Goal: Book appointment/travel/reservation

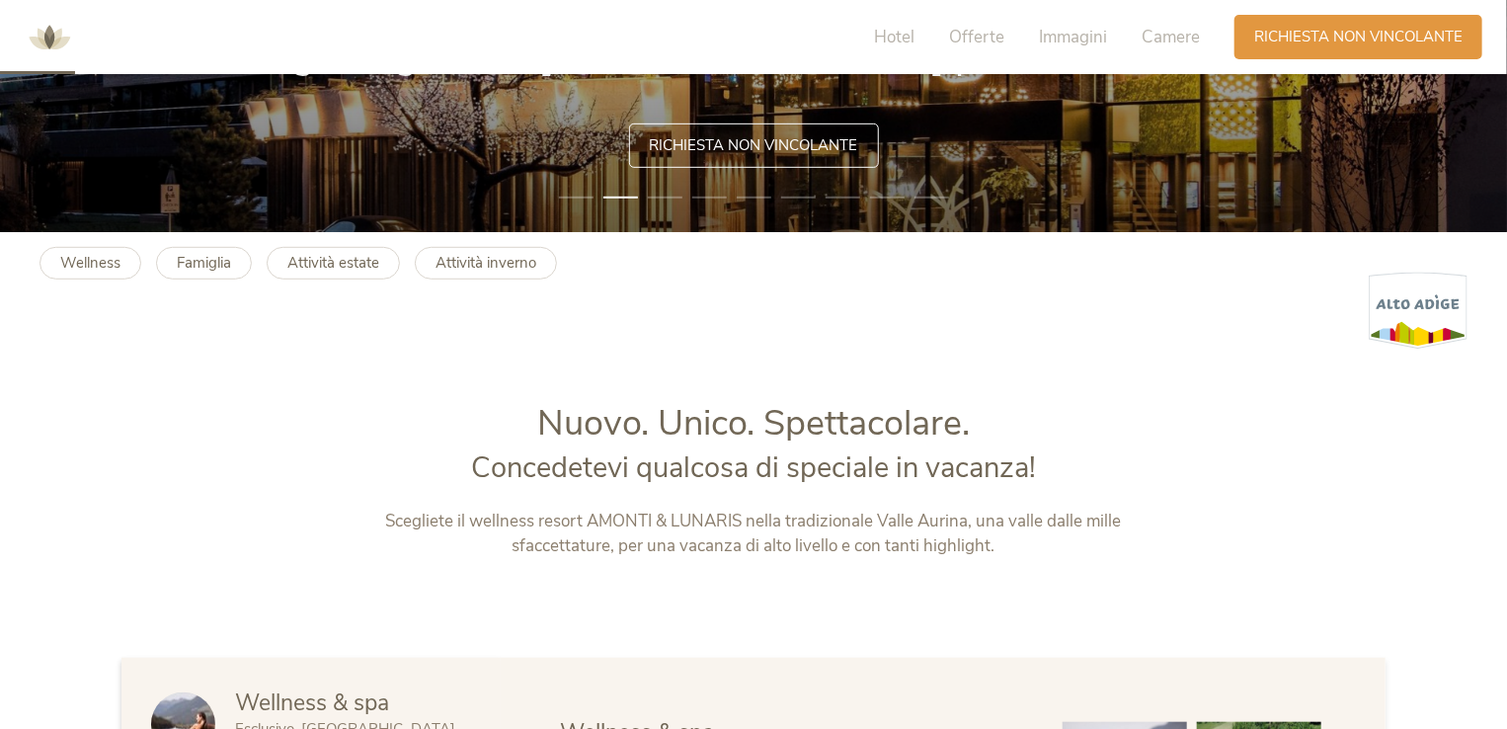
scroll to position [296, 0]
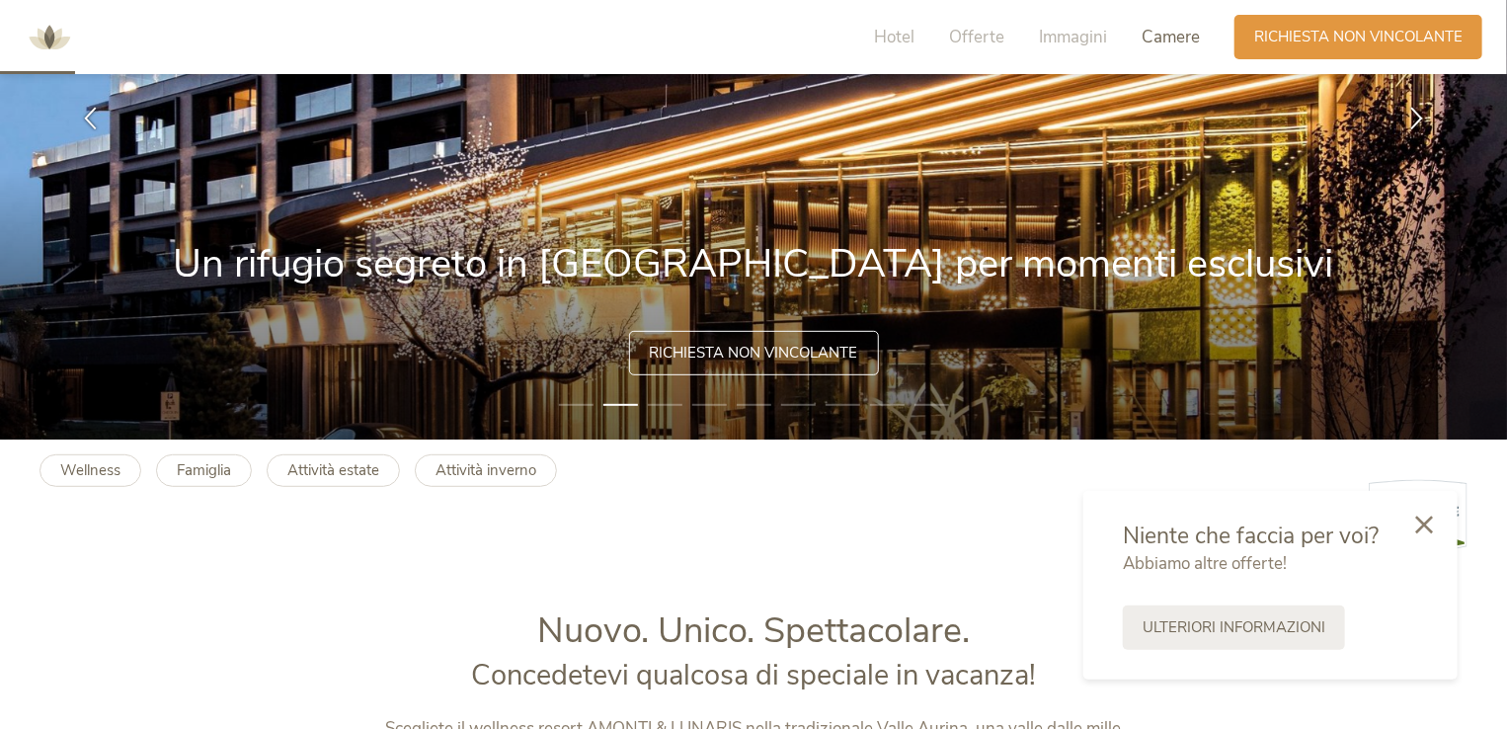
click at [1158, 39] on span "Camere" at bounding box center [1171, 37] width 58 height 23
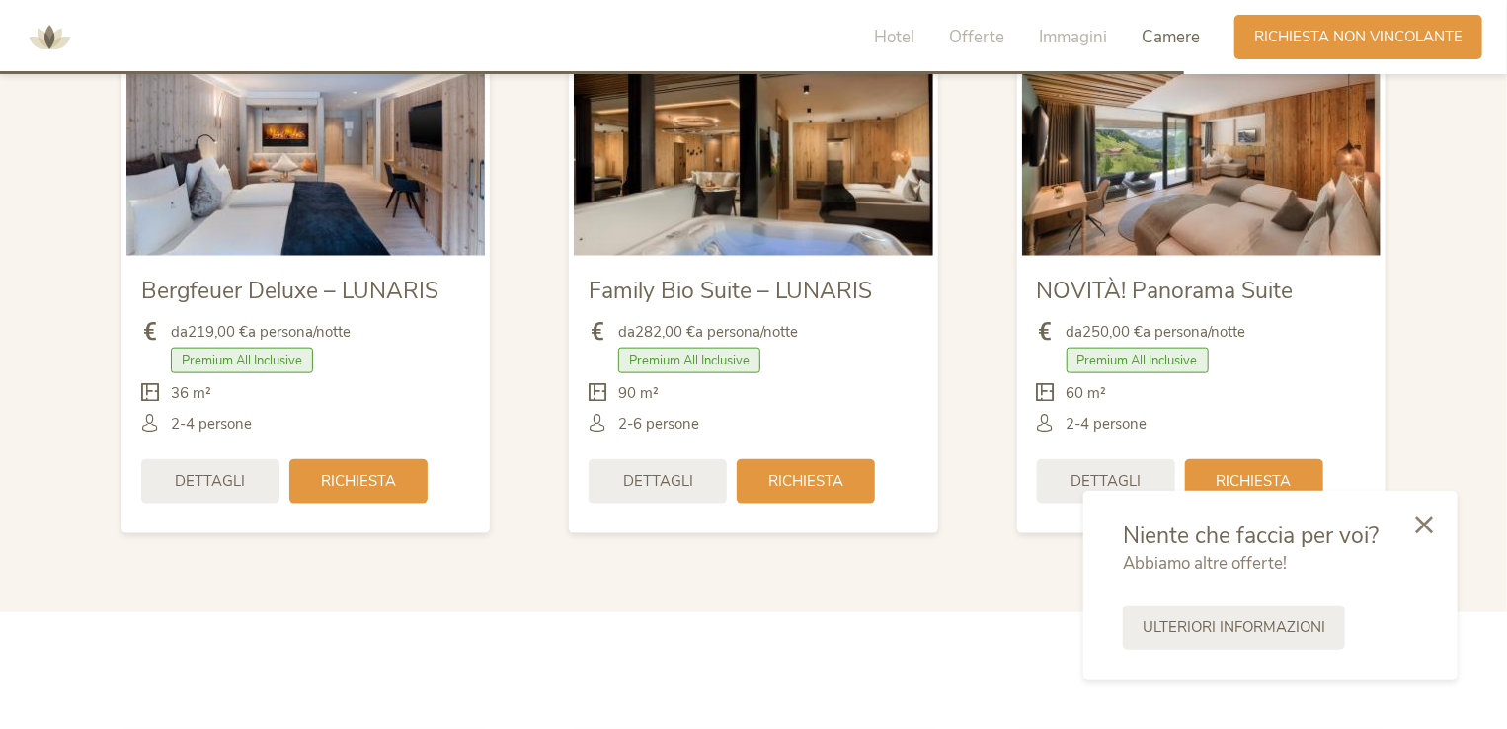
scroll to position [4725, 0]
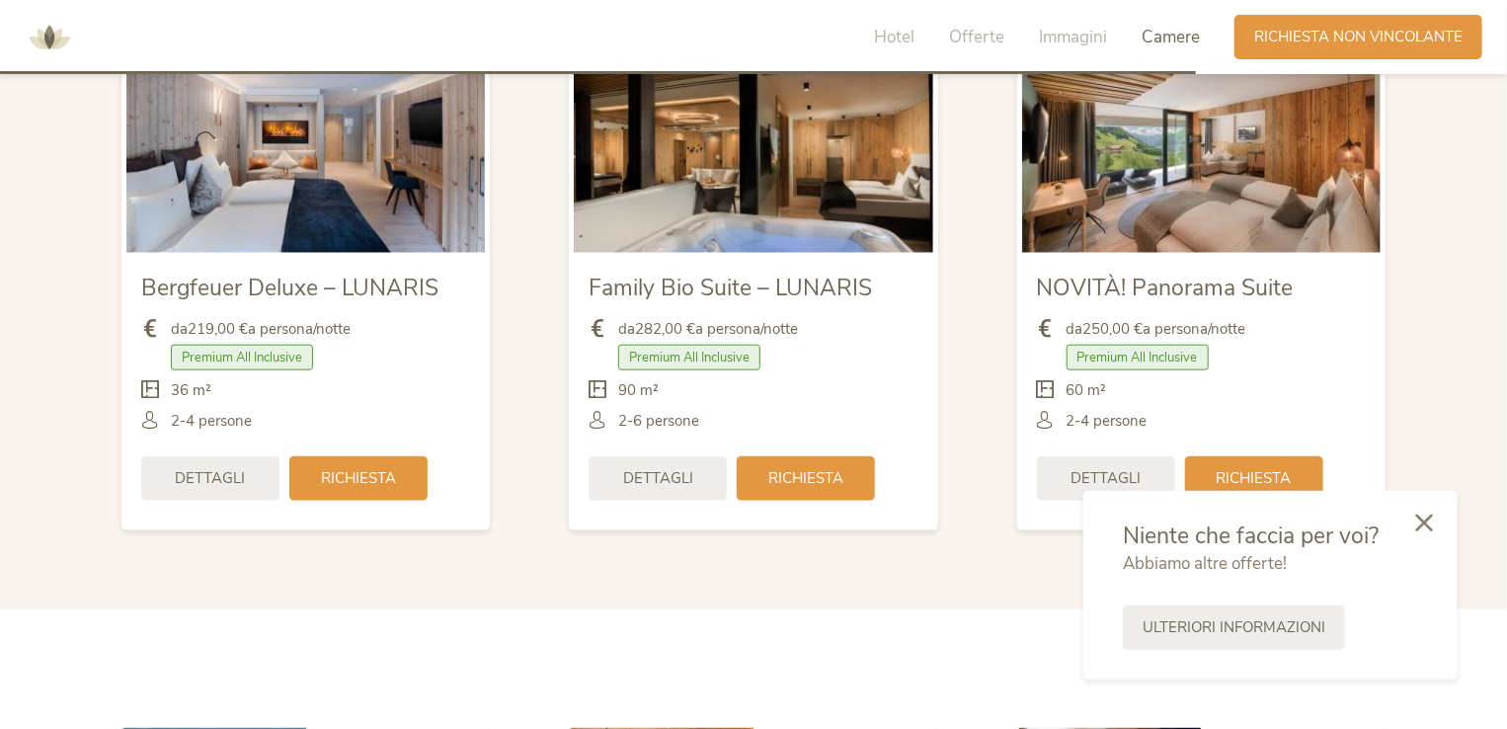
click at [1420, 523] on icon at bounding box center [1424, 523] width 18 height 18
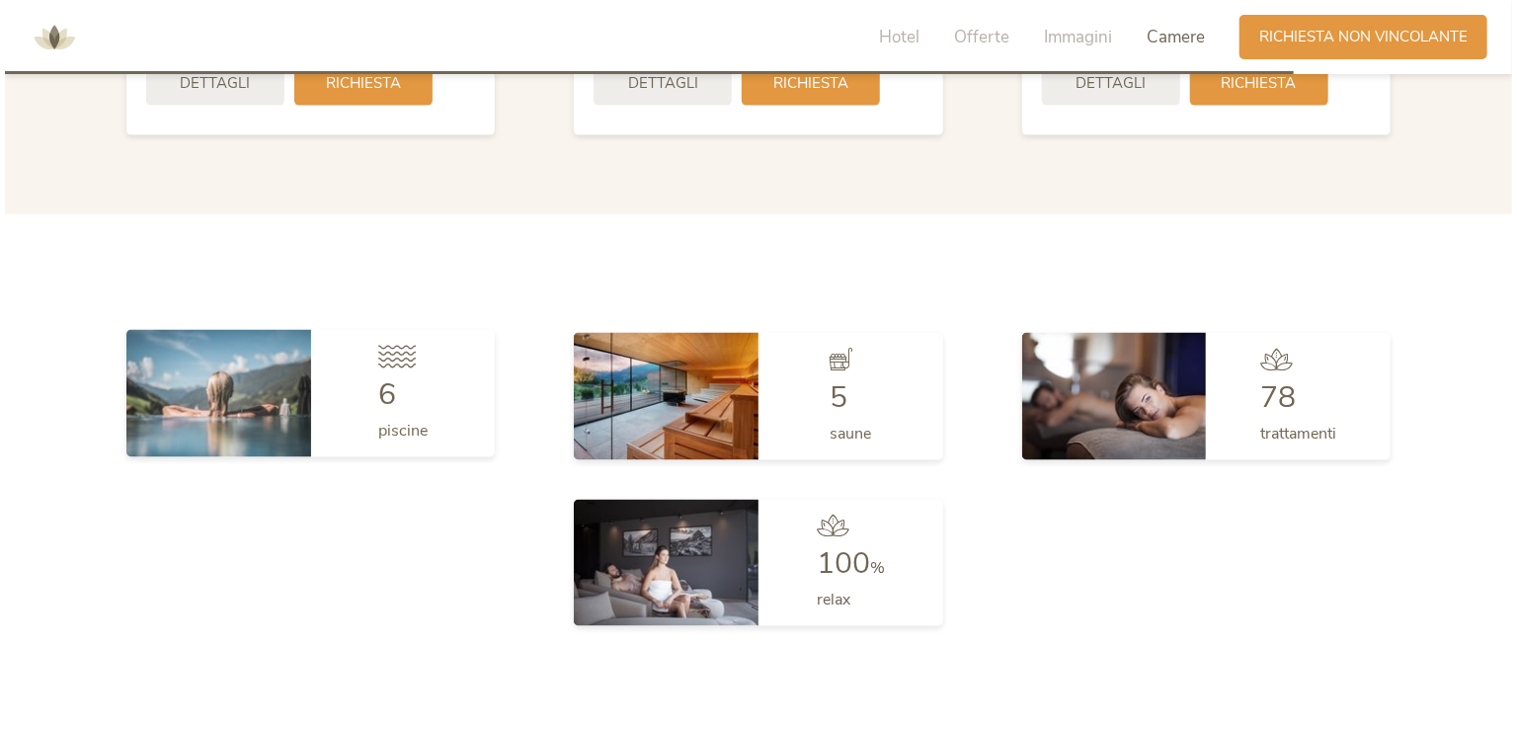
scroll to position [4627, 0]
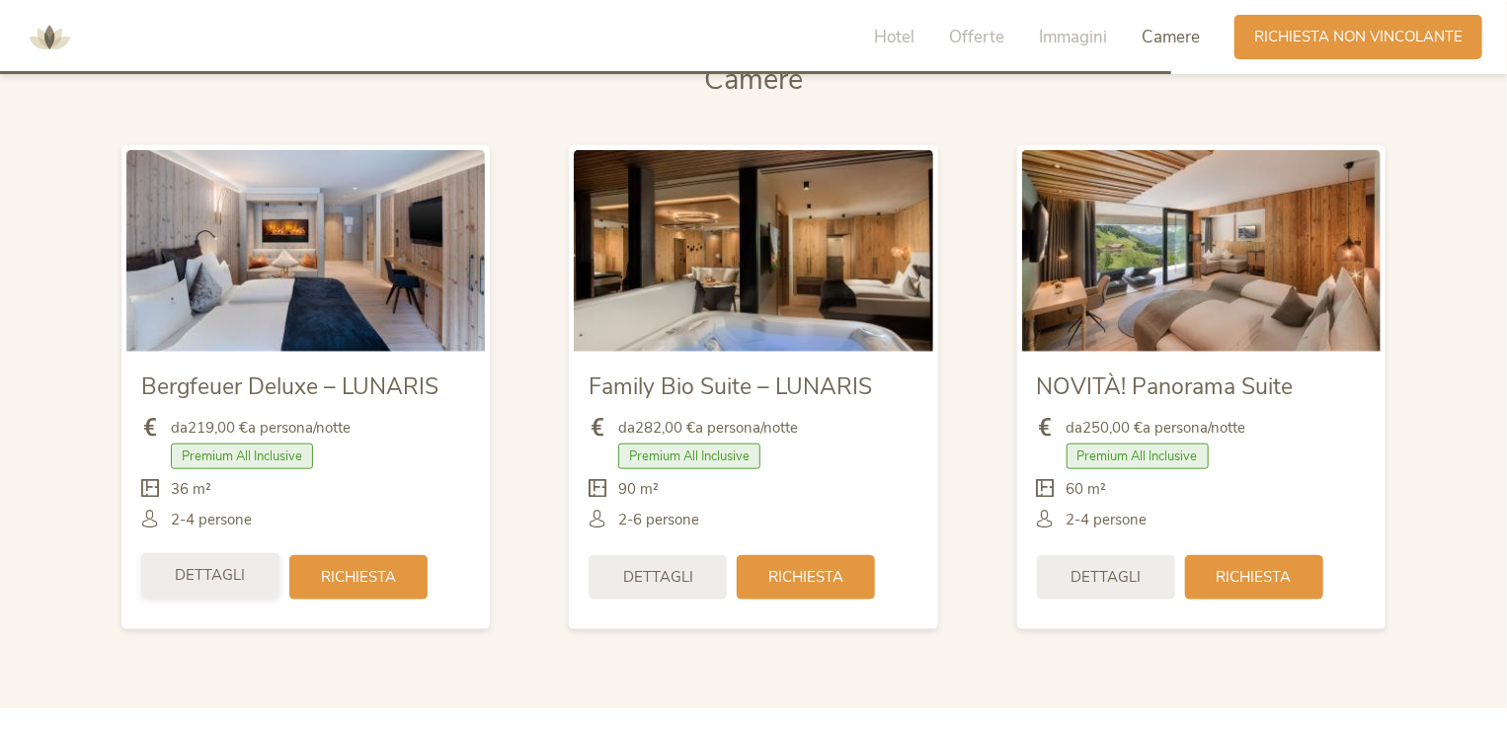
click at [241, 574] on span "Dettagli" at bounding box center [211, 575] width 70 height 21
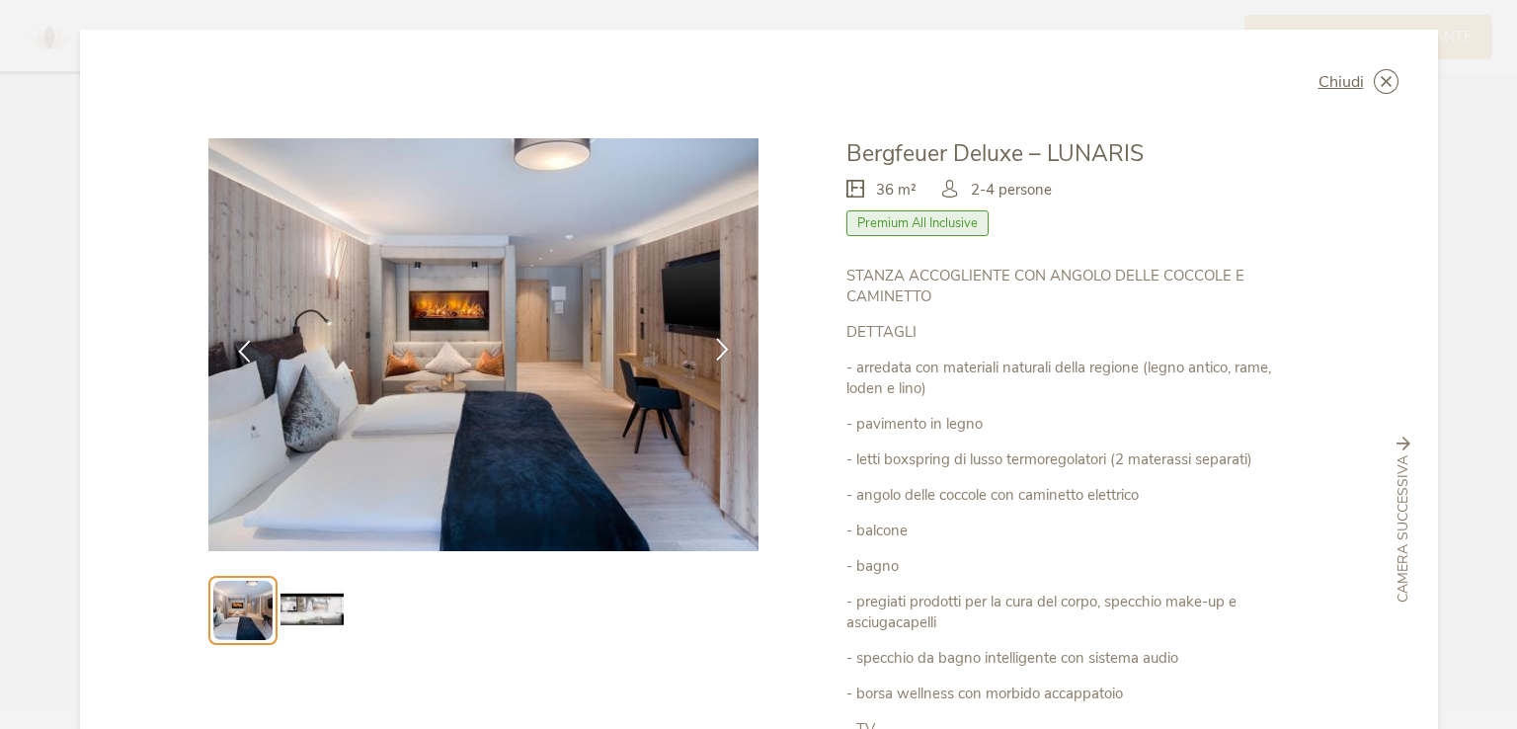
click at [723, 346] on icon at bounding box center [722, 349] width 23 height 23
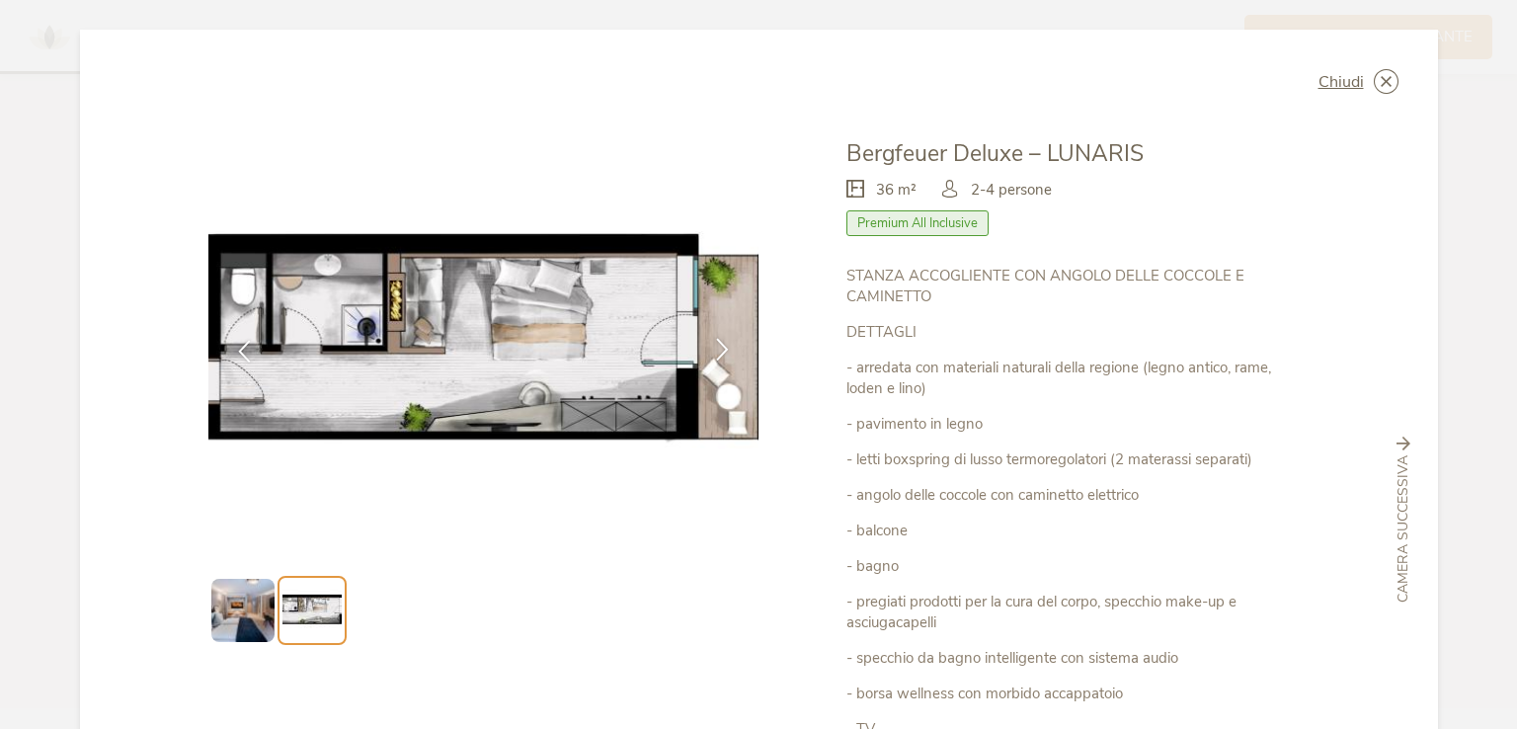
click at [720, 346] on icon at bounding box center [722, 349] width 23 height 23
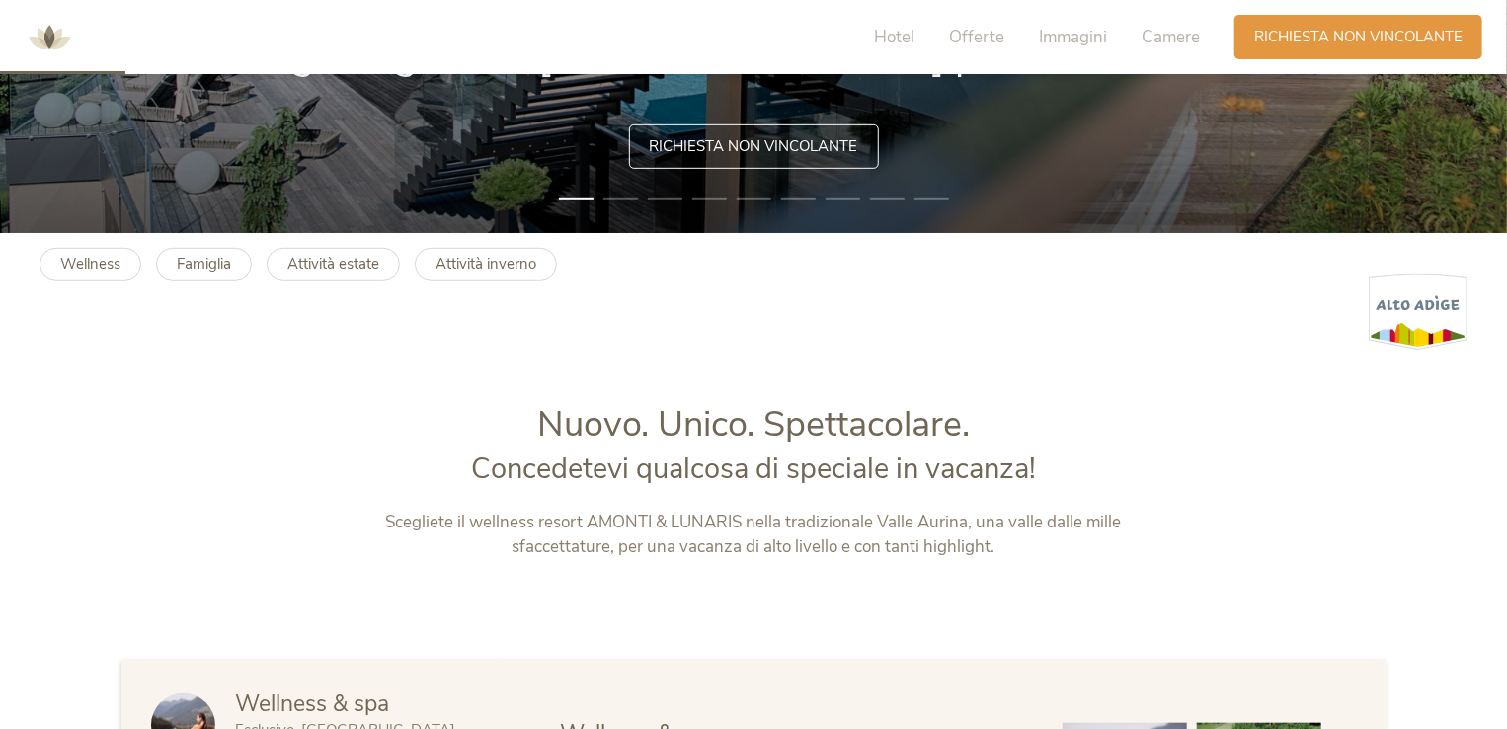
scroll to position [494, 0]
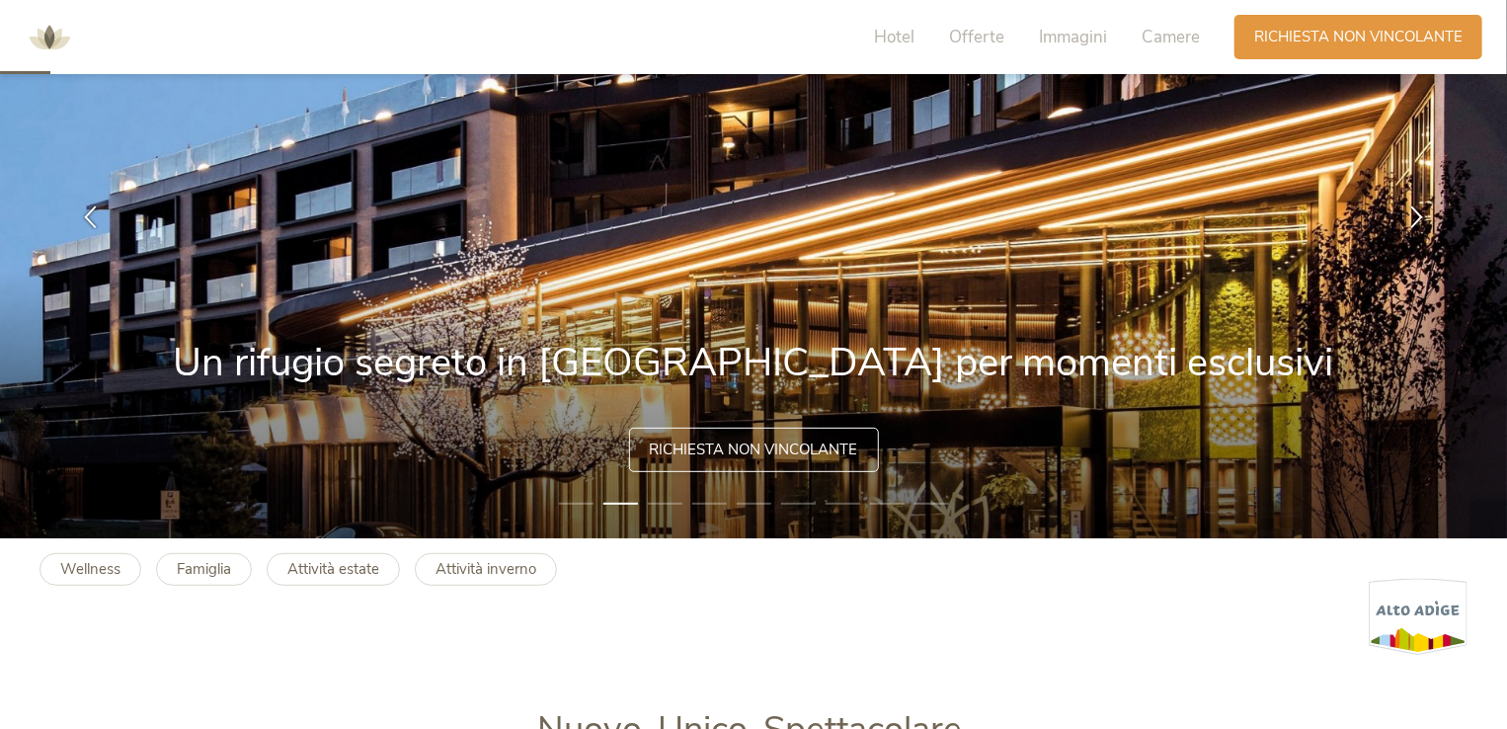
click at [750, 451] on span "Richiesta non vincolante" at bounding box center [754, 449] width 208 height 21
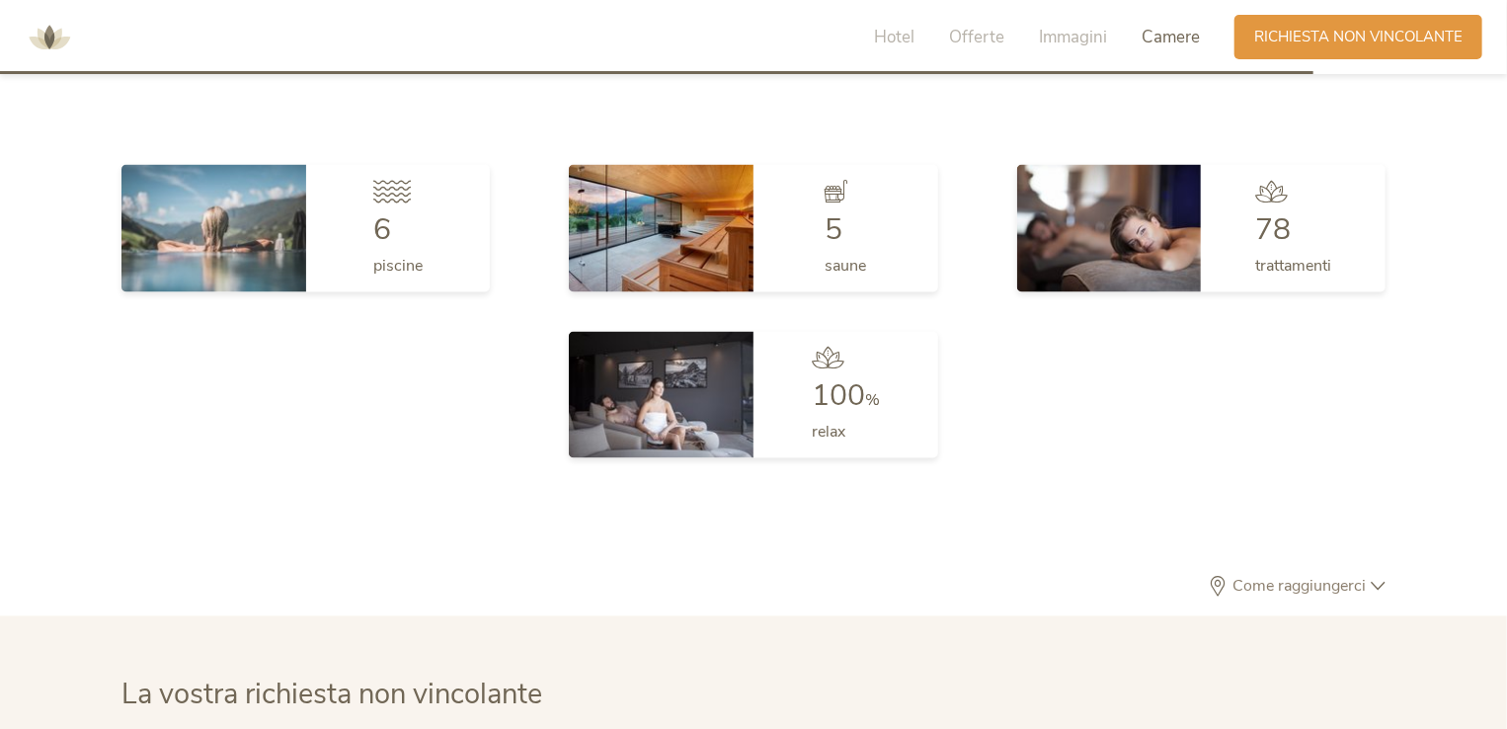
scroll to position [5861, 0]
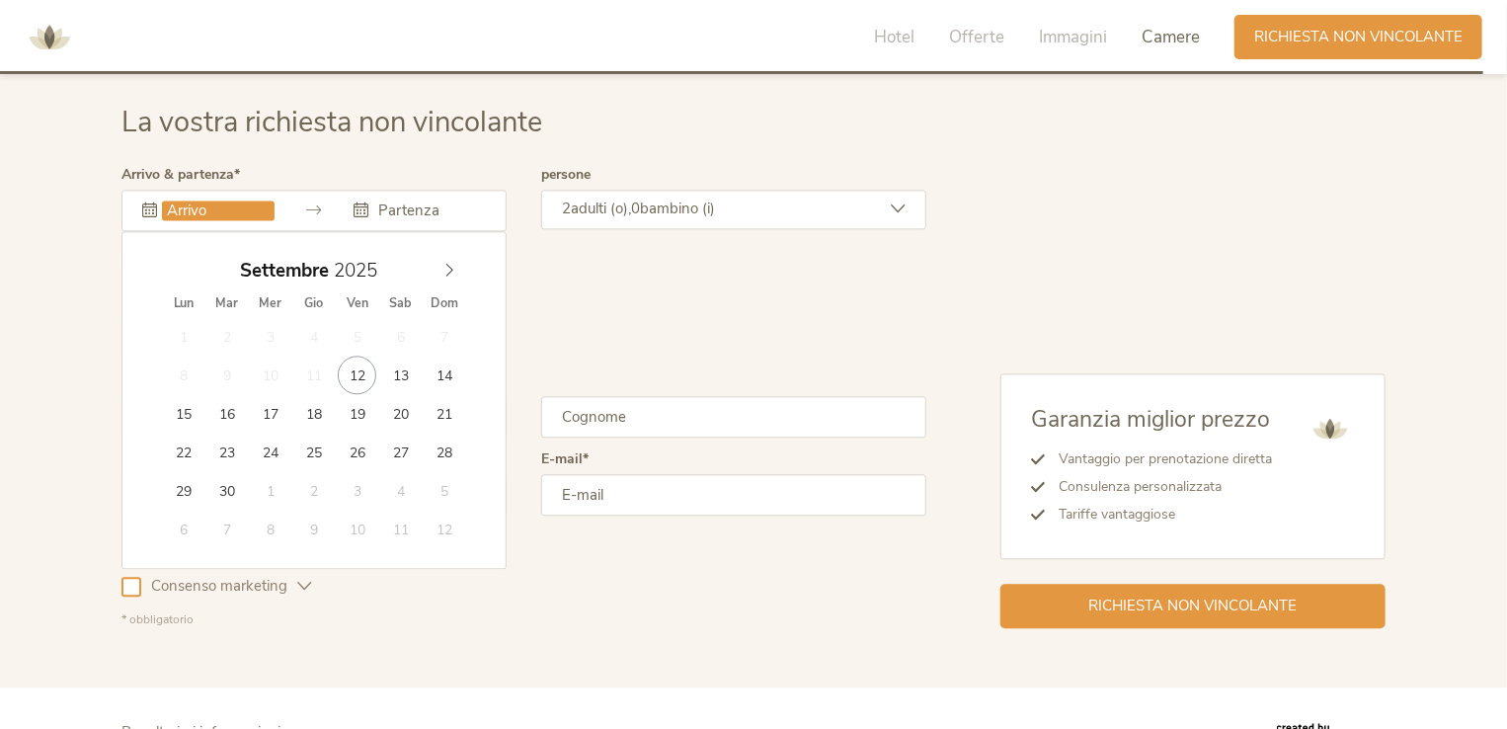
click at [194, 200] on input "text" at bounding box center [218, 210] width 113 height 20
click at [449, 255] on span at bounding box center [450, 266] width 34 height 28
type input "15.10.2025"
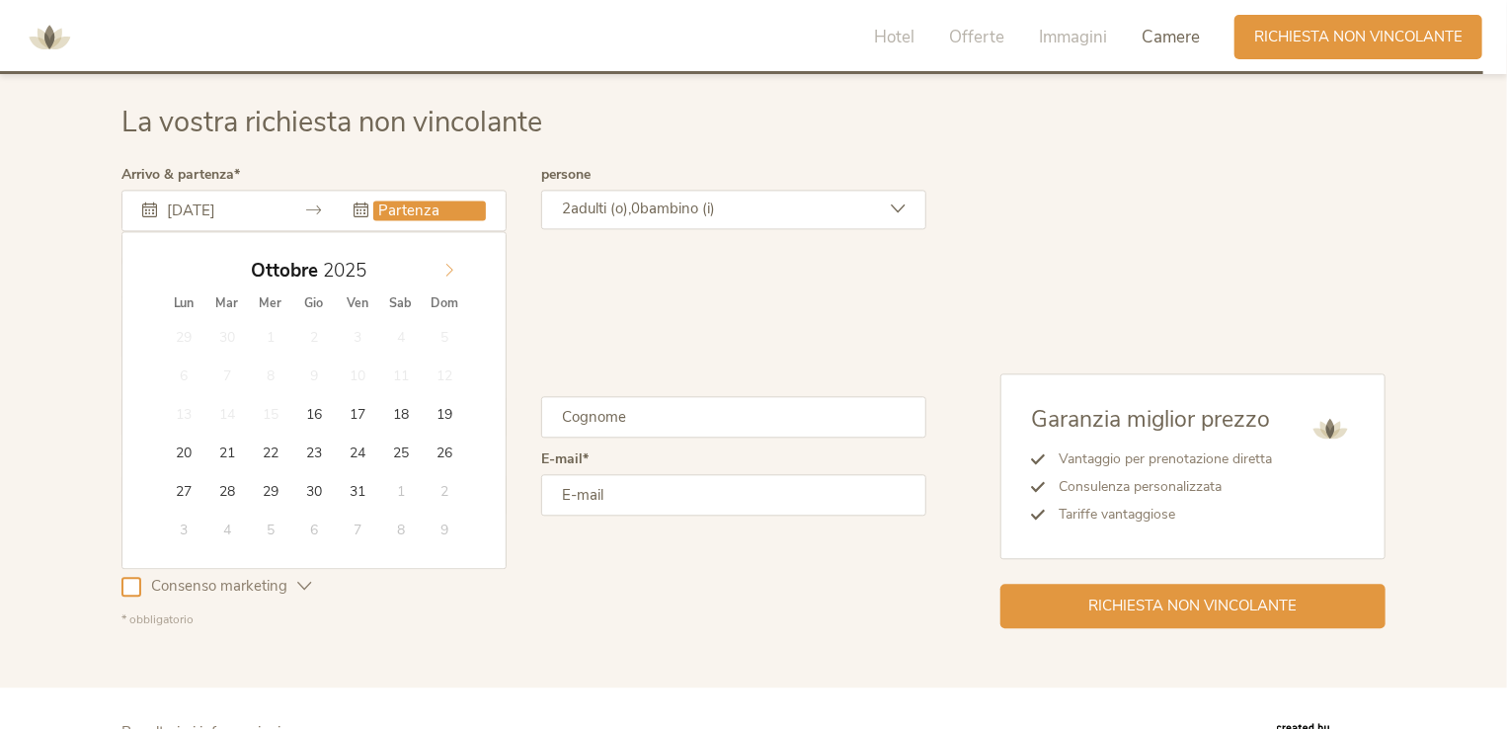
click at [441, 258] on span at bounding box center [450, 266] width 34 height 28
click at [184, 262] on div "Novembre 2025" at bounding box center [314, 271] width 304 height 38
type input "17.10.2025"
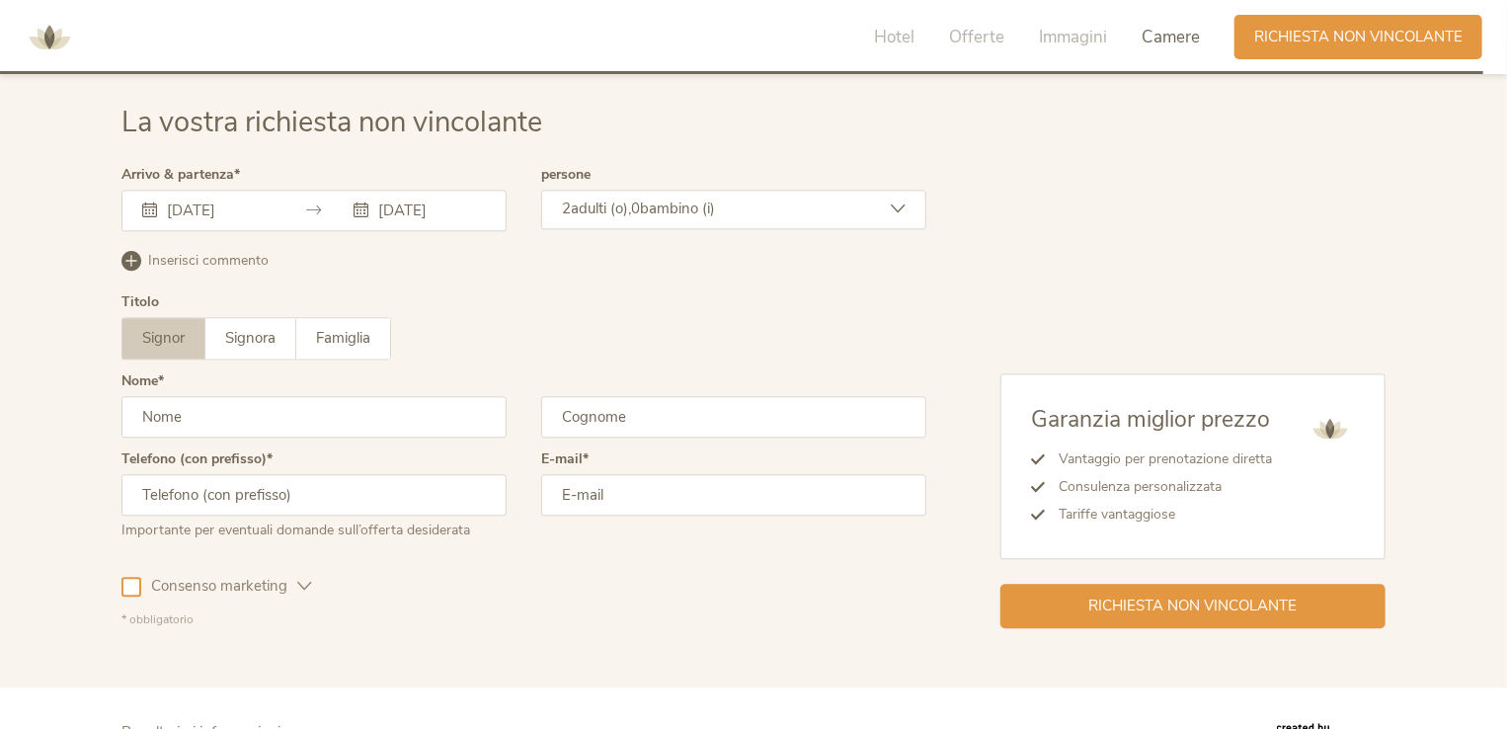
drag, startPoint x: 231, startPoint y: 412, endPoint x: 242, endPoint y: 411, distance: 10.9
click at [231, 412] on input "text" at bounding box center [313, 416] width 385 height 41
type input "SUZI"
type input "TCHALEKIAN"
type input "3286649697"
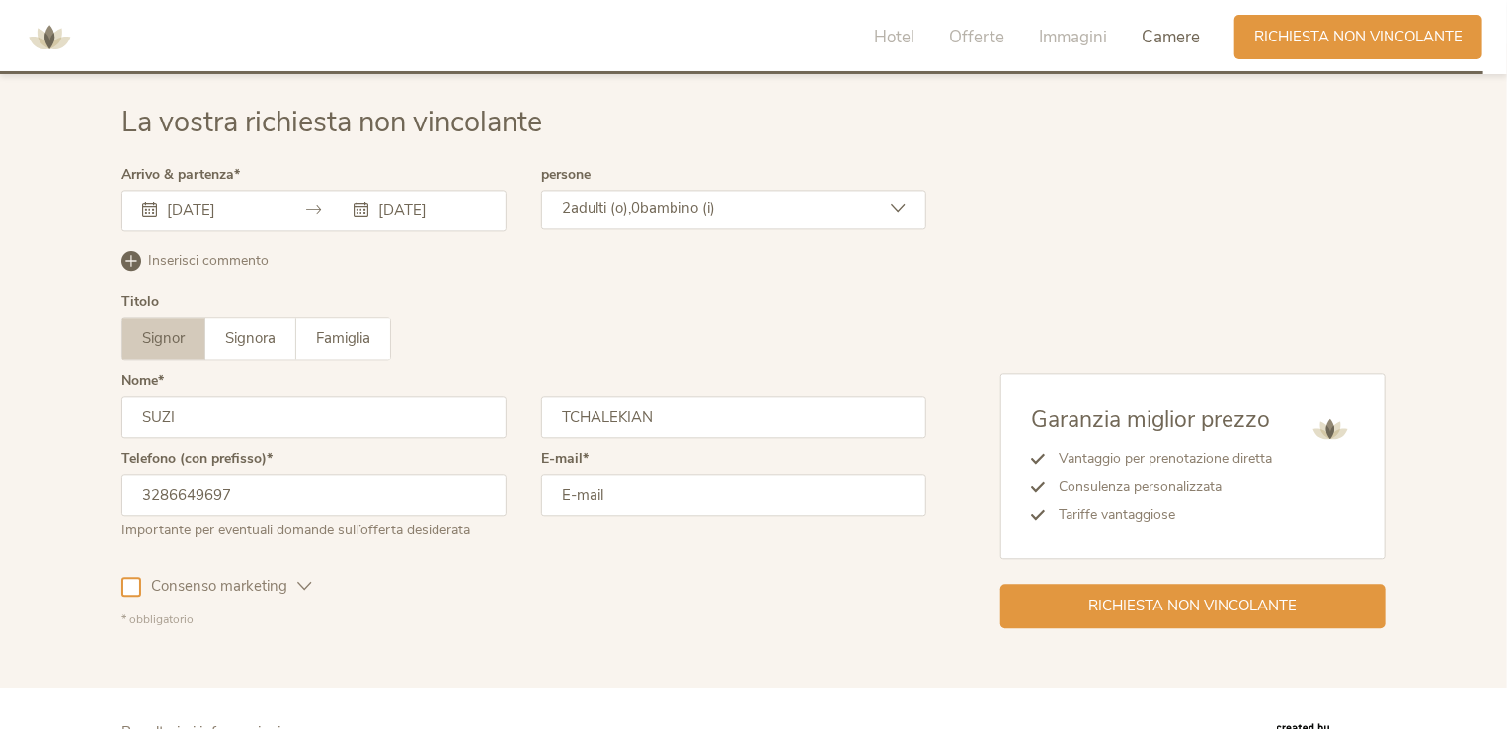
type input "suzy@italimpianti.it"
click at [130, 577] on div at bounding box center [131, 587] width 20 height 20
click at [726, 487] on input "suzy@italimpianti.it" at bounding box center [733, 494] width 385 height 41
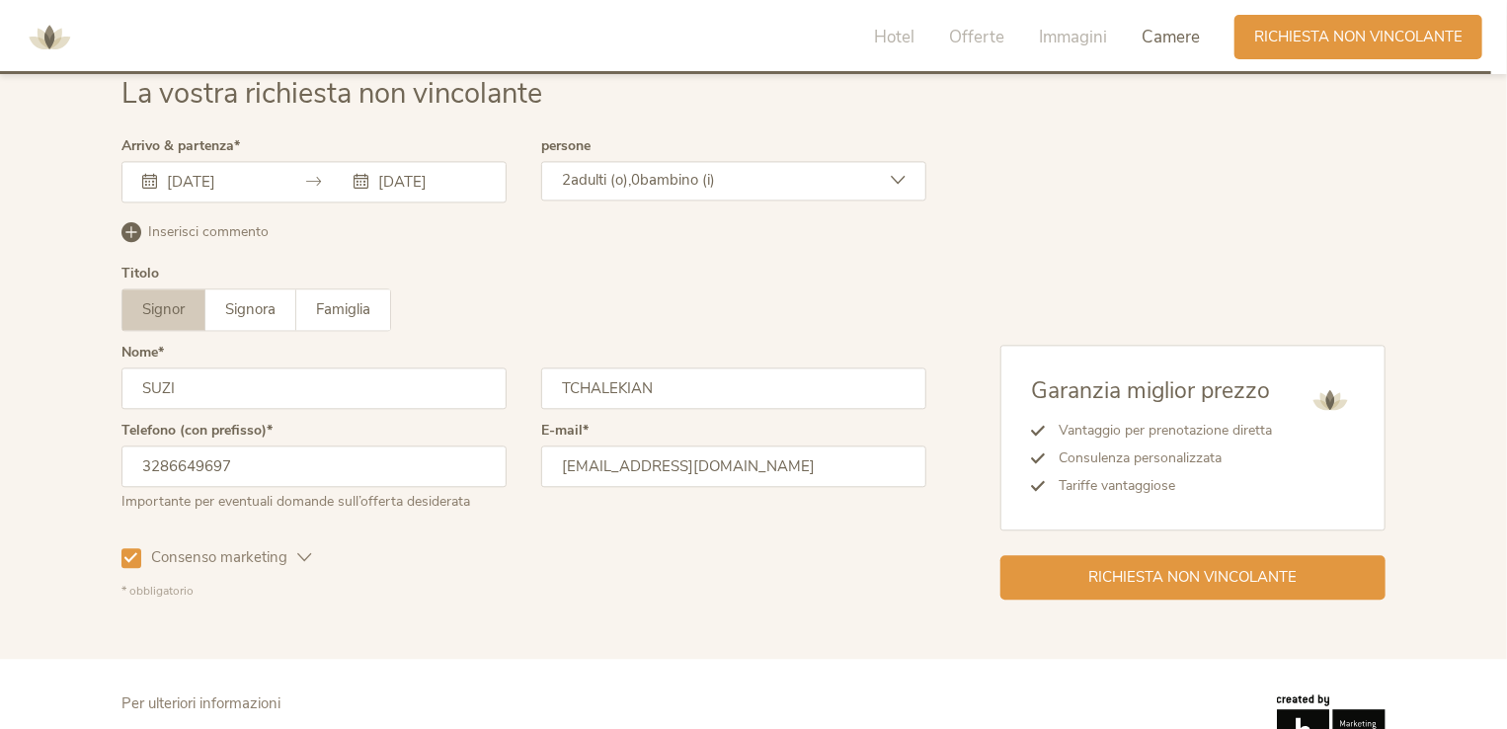
scroll to position [5854, 0]
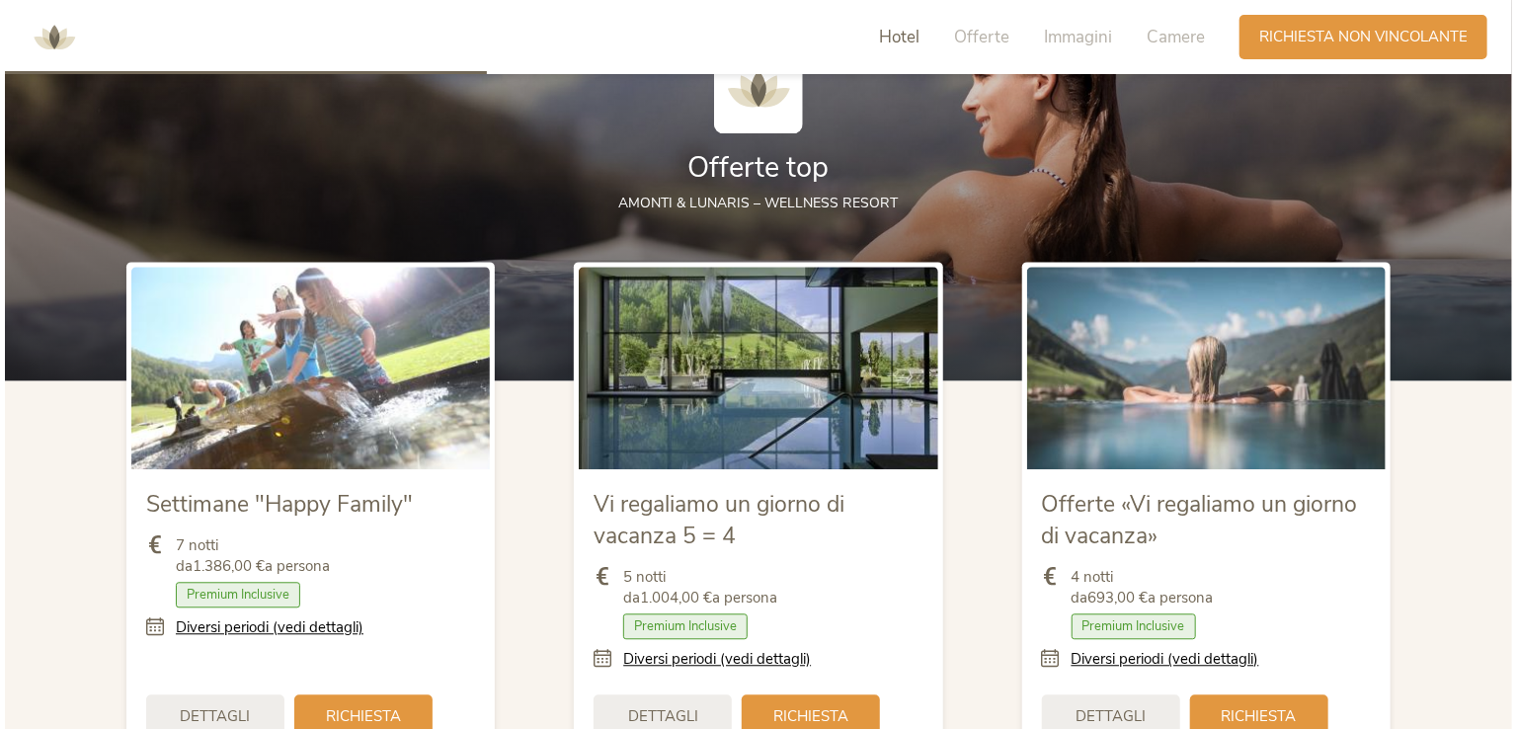
scroll to position [2173, 0]
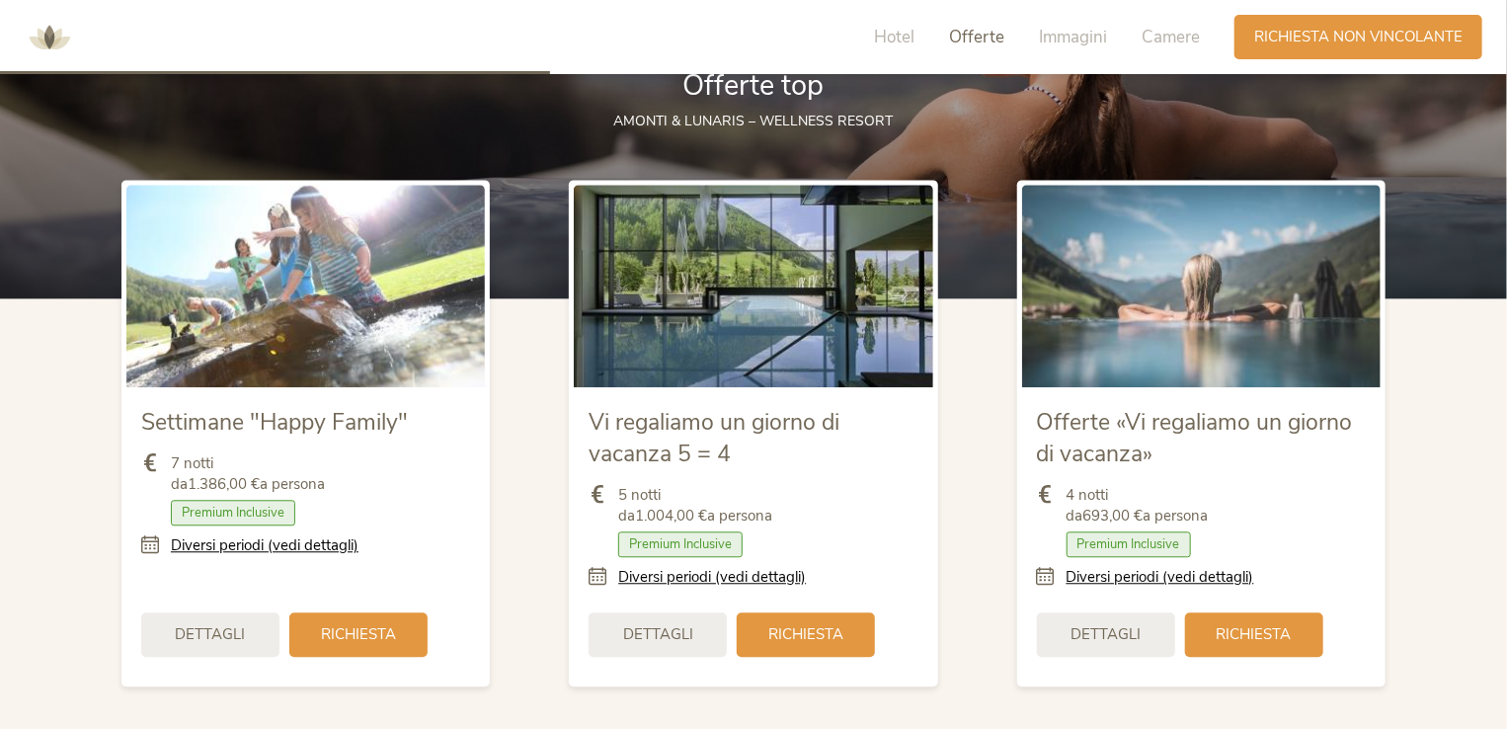
click at [1050, 577] on icon at bounding box center [1052, 577] width 30 height 21
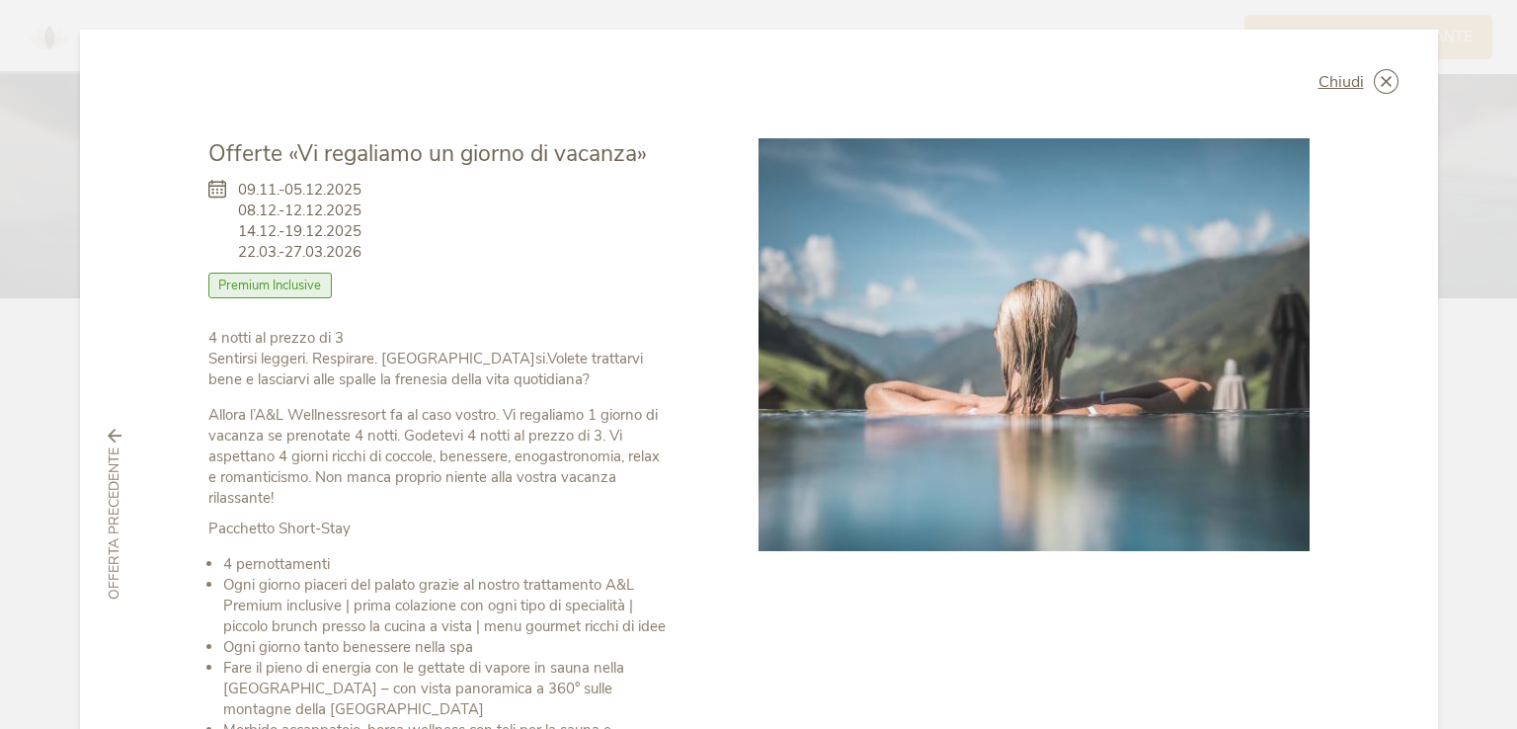
click at [238, 191] on span "09.11.-05.12.2025 08.12.-12.12.2025 14.12.-19.12.2025 22.03.-27.03.2026" at bounding box center [299, 221] width 123 height 83
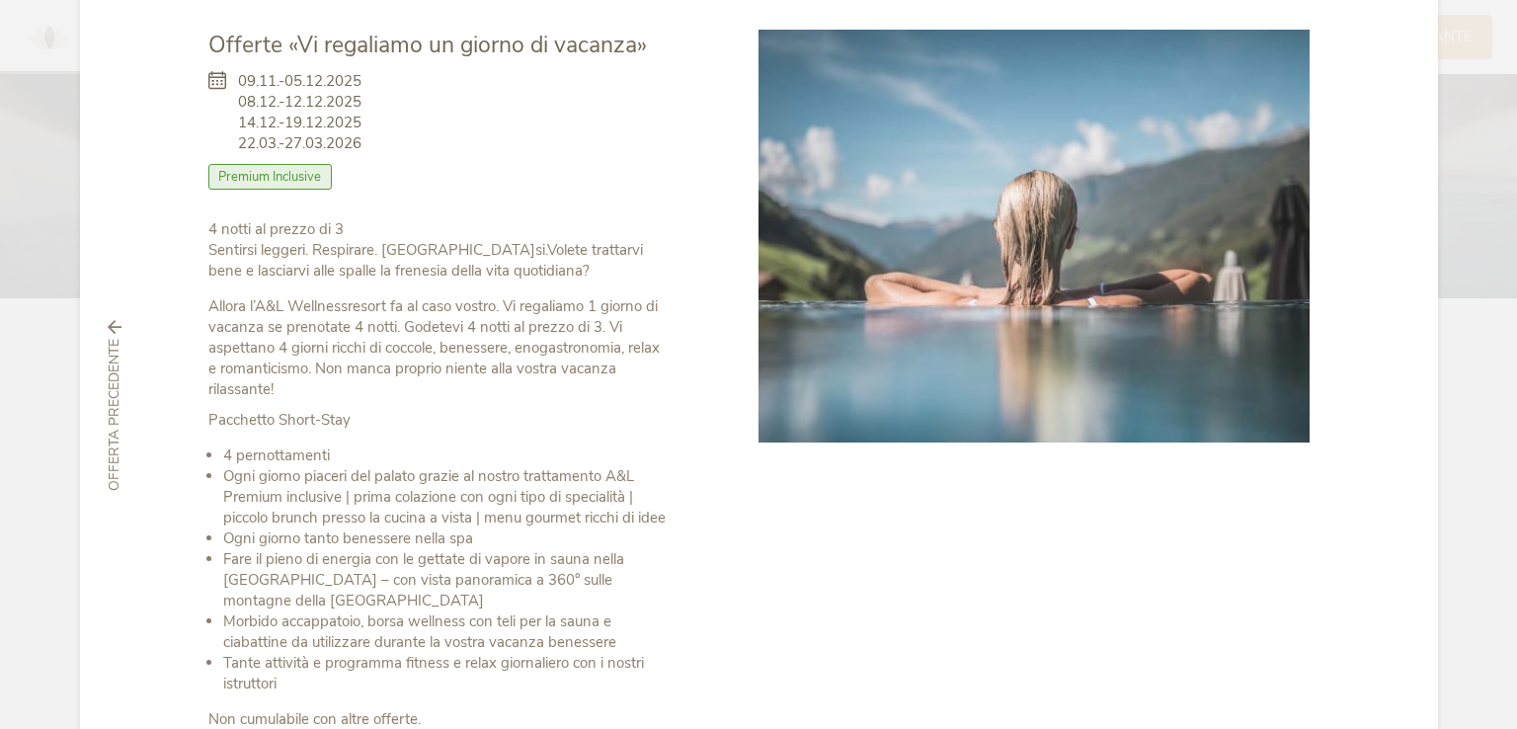
scroll to position [300, 0]
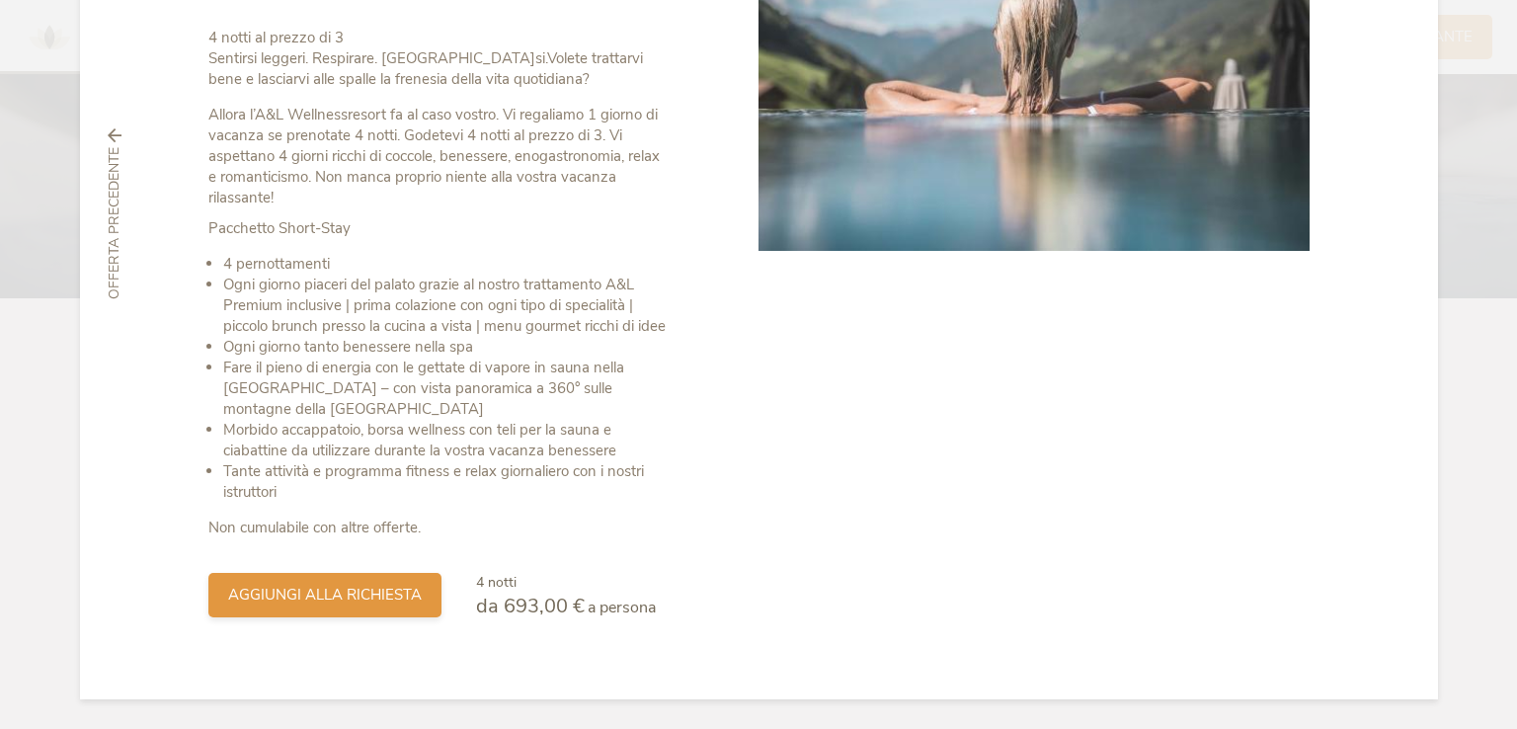
click at [326, 597] on span "aggiungi alla richiesta" at bounding box center [325, 595] width 194 height 21
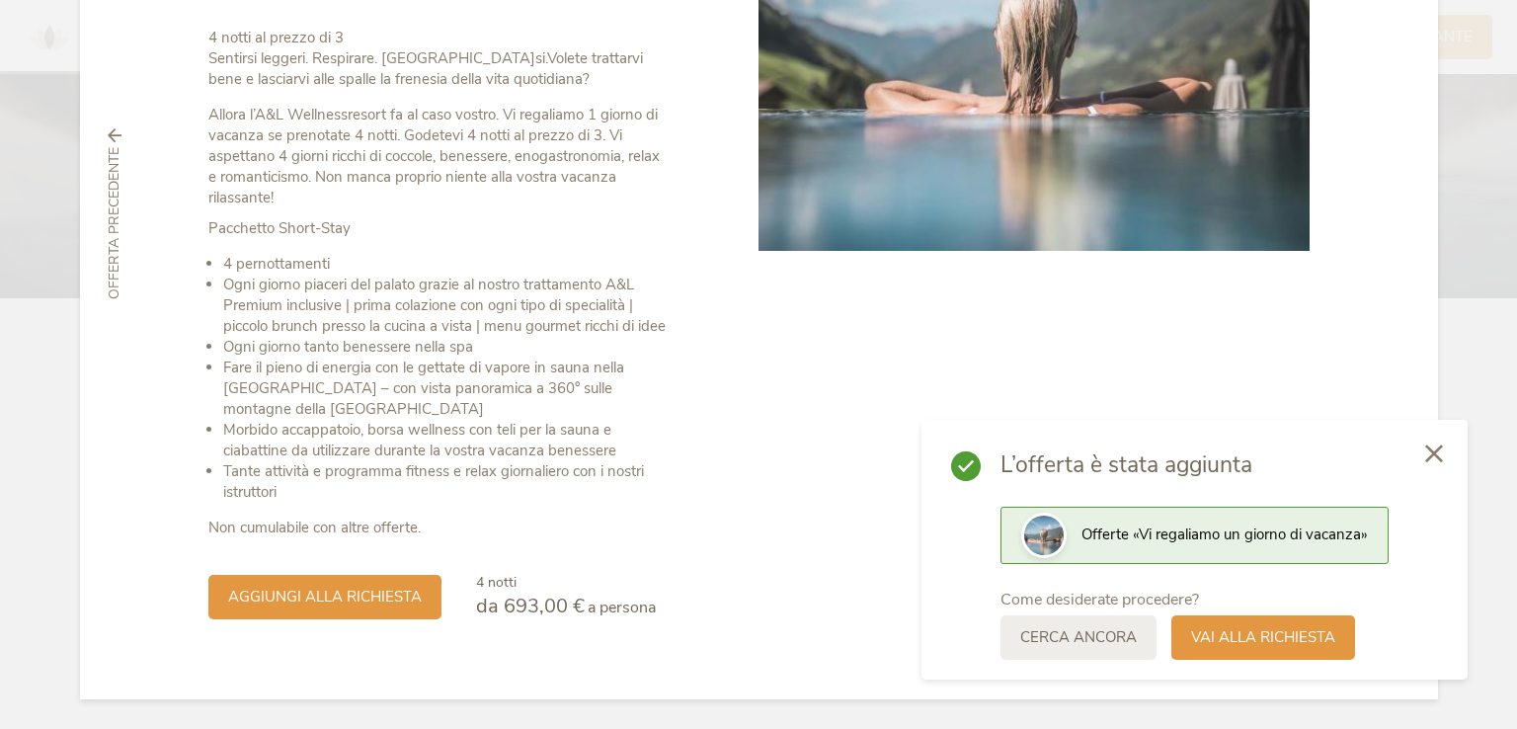
click at [1258, 644] on span "Vai alla richiesta" at bounding box center [1263, 637] width 144 height 21
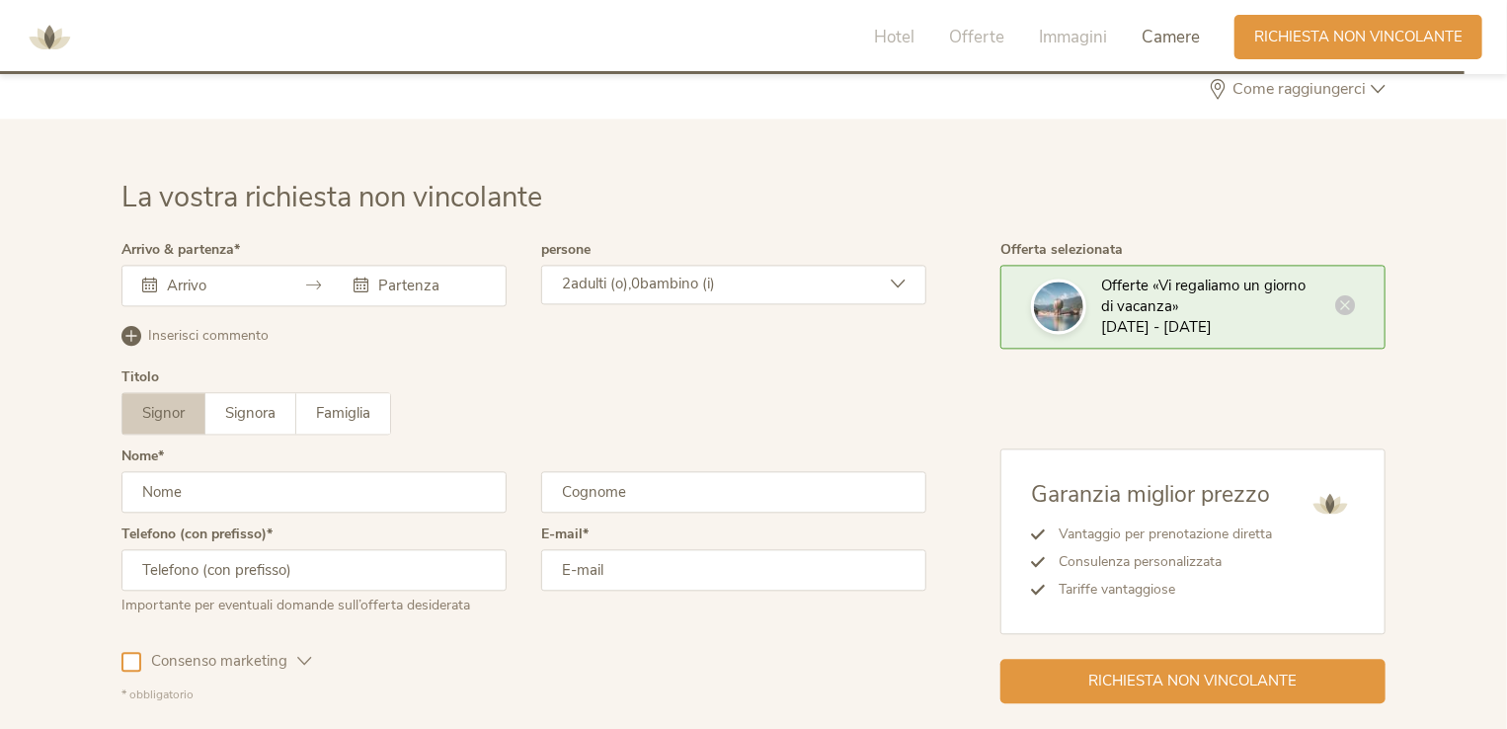
scroll to position [5861, 0]
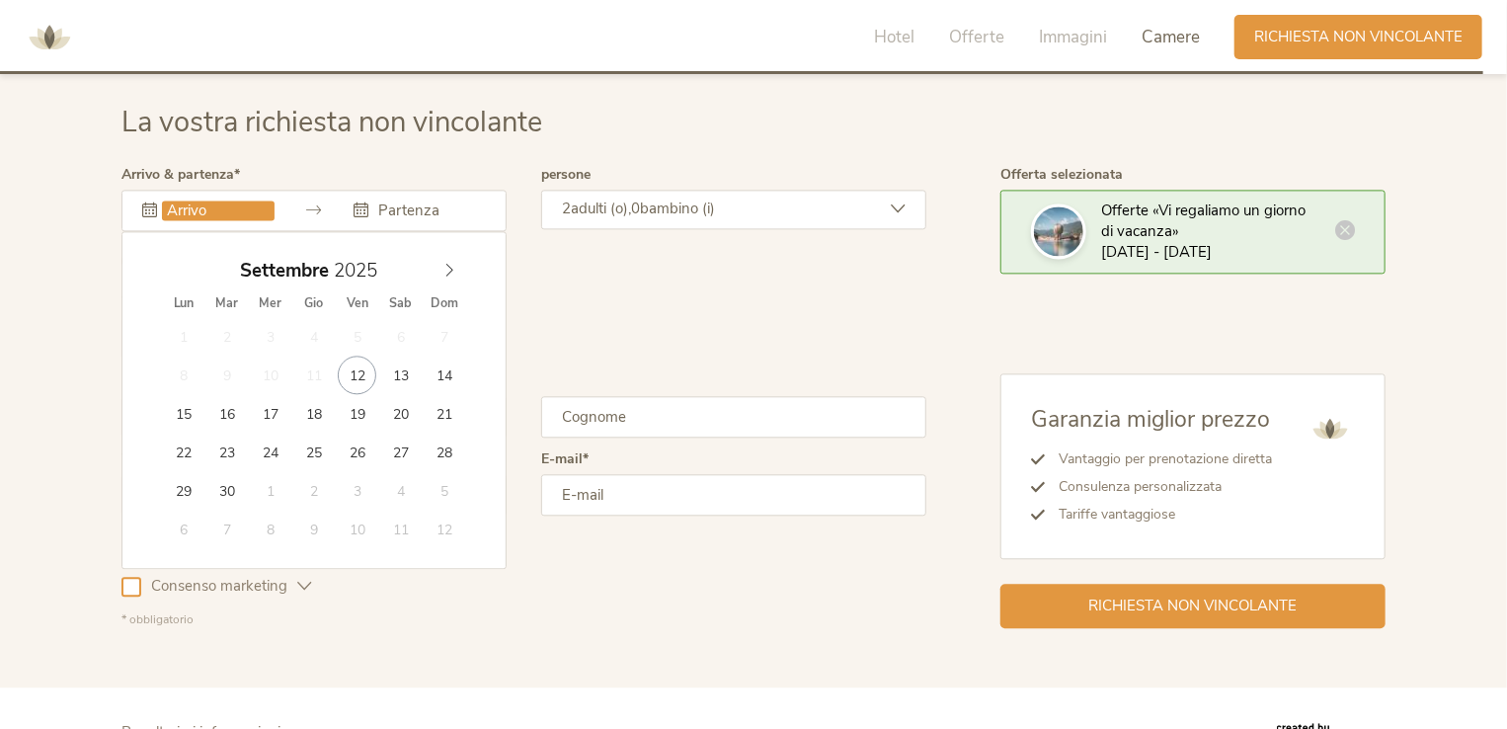
click at [179, 201] on input "text" at bounding box center [218, 210] width 113 height 20
click at [442, 271] on icon at bounding box center [449, 270] width 14 height 14
click at [446, 266] on icon at bounding box center [449, 270] width 14 height 14
type input "25.11.2025"
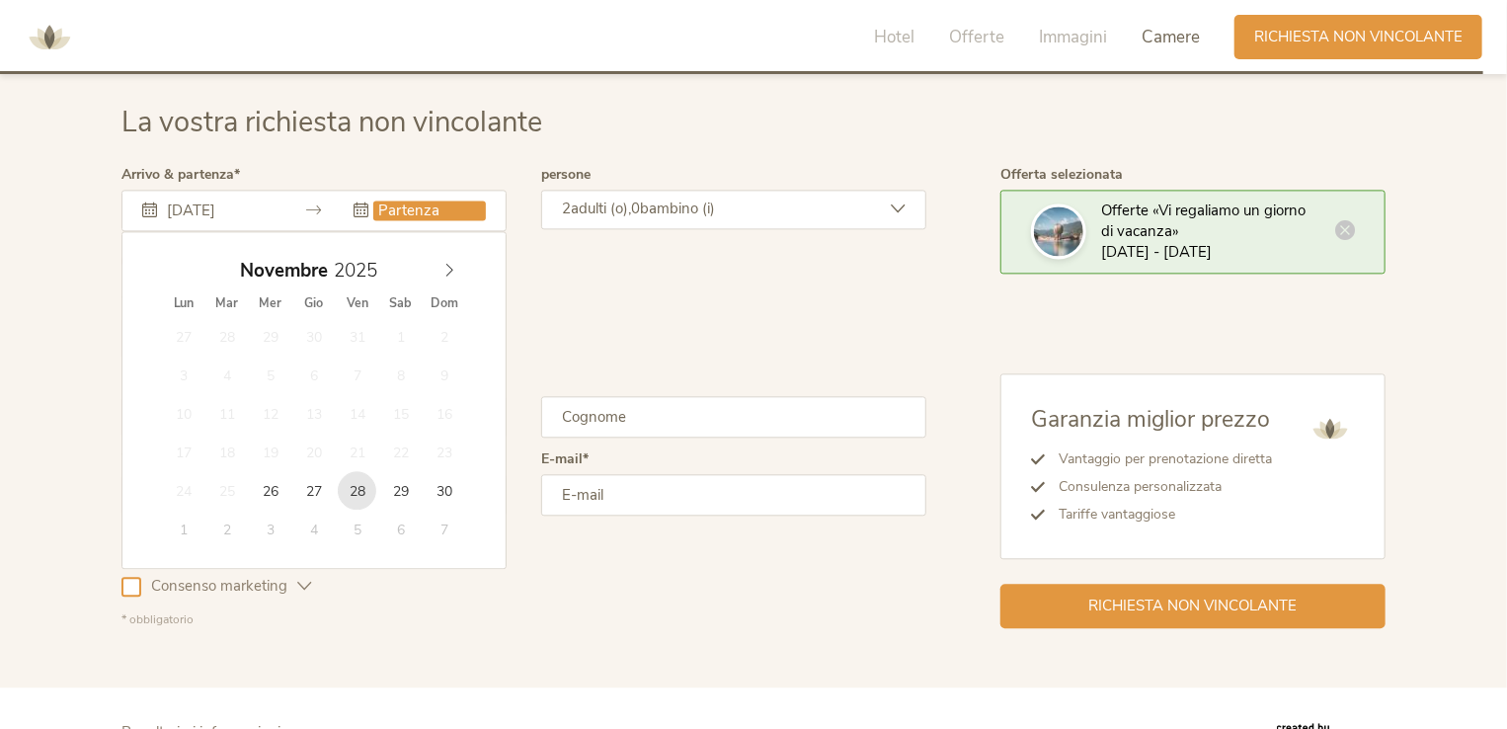
type input "28.11.2025"
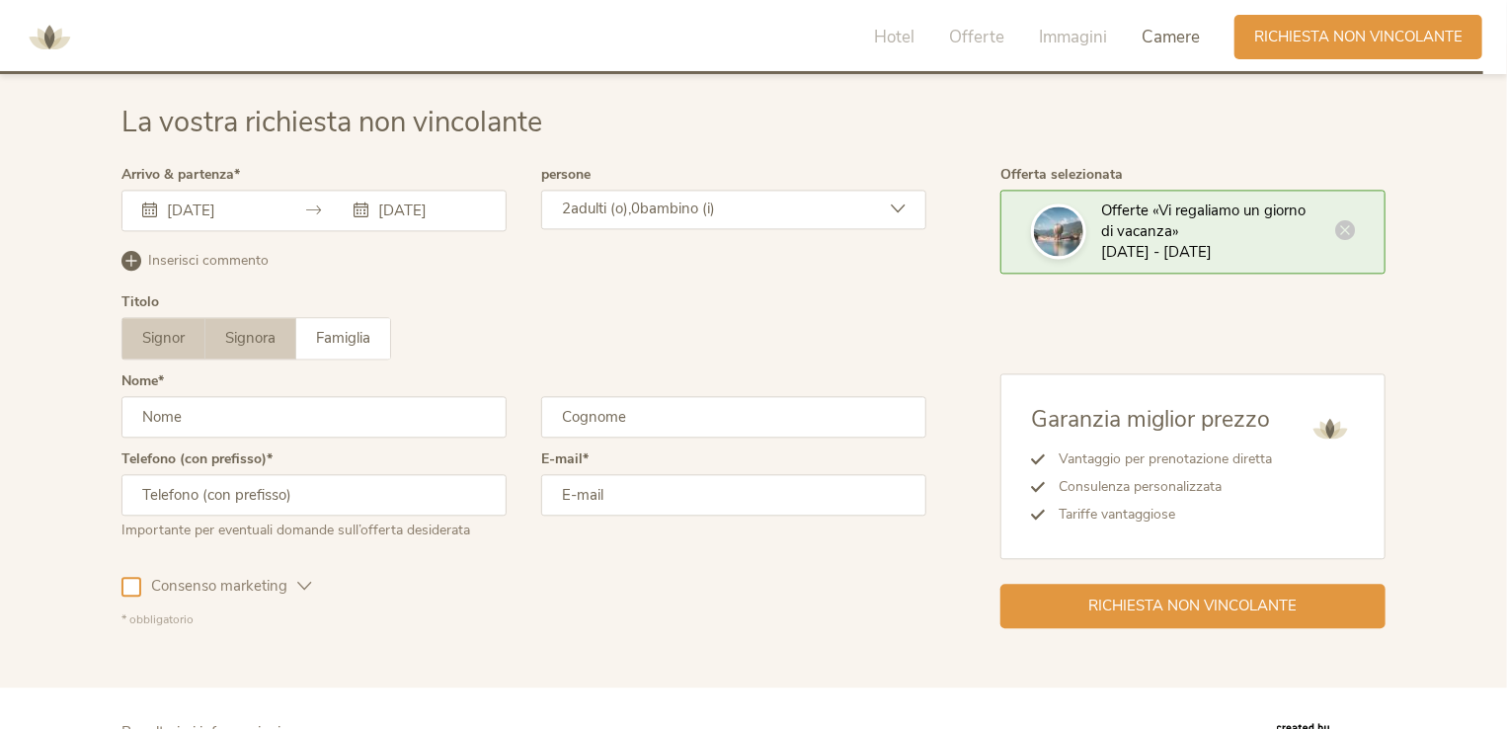
click at [271, 333] on span "Signora" at bounding box center [250, 338] width 50 height 20
click at [275, 401] on input "text" at bounding box center [313, 416] width 385 height 41
type input "SUZI"
type input "TCHALEKIAN"
type input "3286649697"
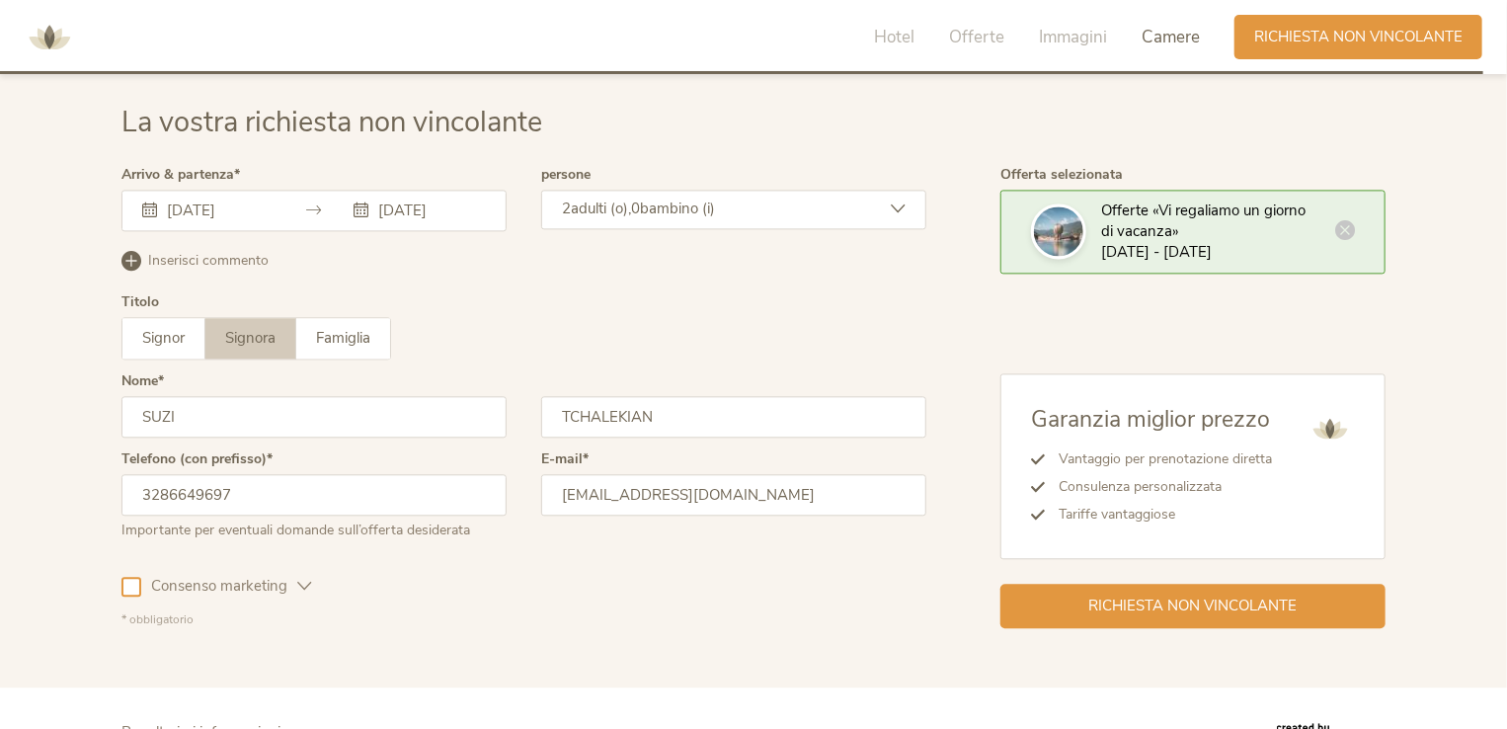
click at [127, 583] on div at bounding box center [131, 587] width 20 height 20
click at [738, 487] on input "suzy@italimpianti.it" at bounding box center [733, 494] width 385 height 41
drag, startPoint x: 745, startPoint y: 498, endPoint x: 359, endPoint y: 515, distance: 385.5
click at [361, 515] on div "Telefono (con prefisso) 3286649697 Importante per eventuali domande sull’offert…" at bounding box center [523, 503] width 805 height 103
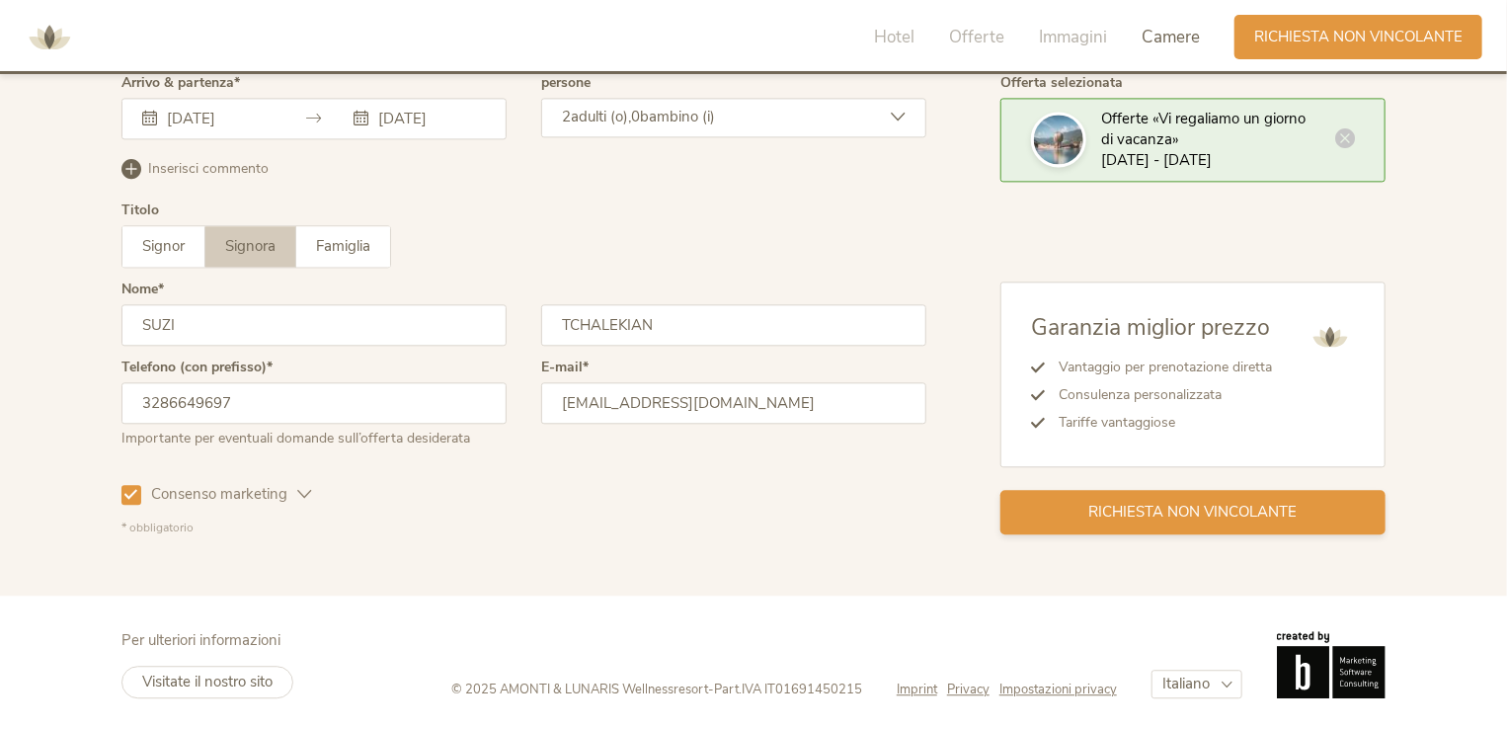
type input "suzitchalekian@gmail.com"
click at [1195, 518] on div "Richiesta non vincolante" at bounding box center [1192, 512] width 385 height 44
